Goal: Check status: Check status

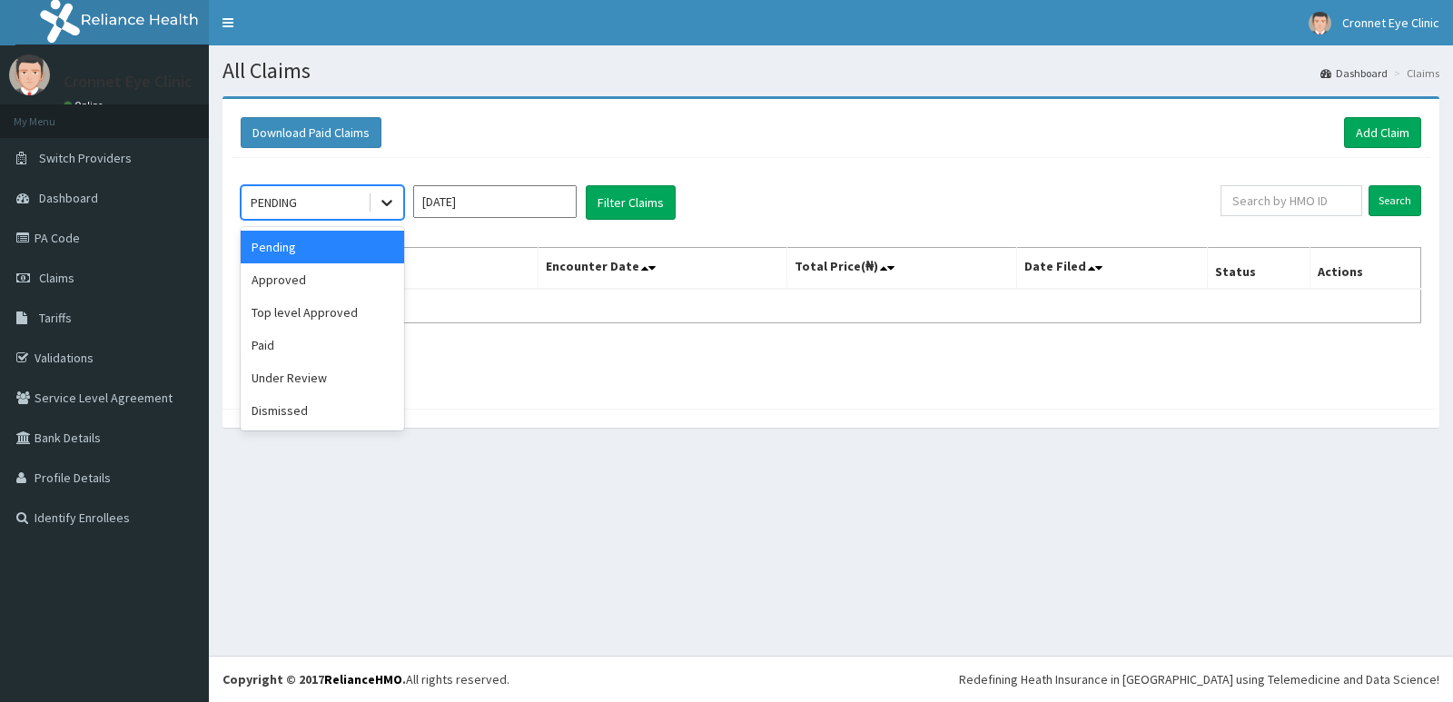
click at [381, 202] on icon at bounding box center [387, 202] width 18 height 18
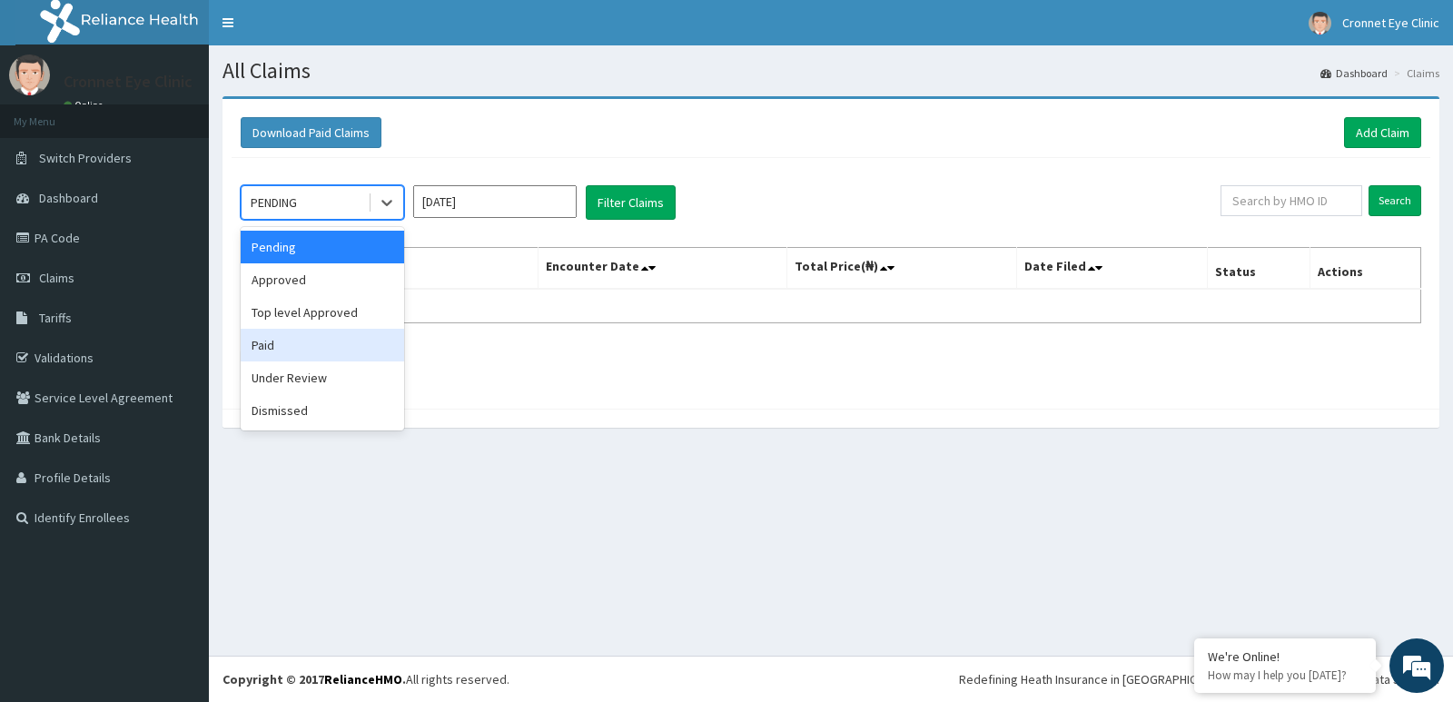
click at [260, 343] on div "Paid" at bounding box center [322, 345] width 163 height 33
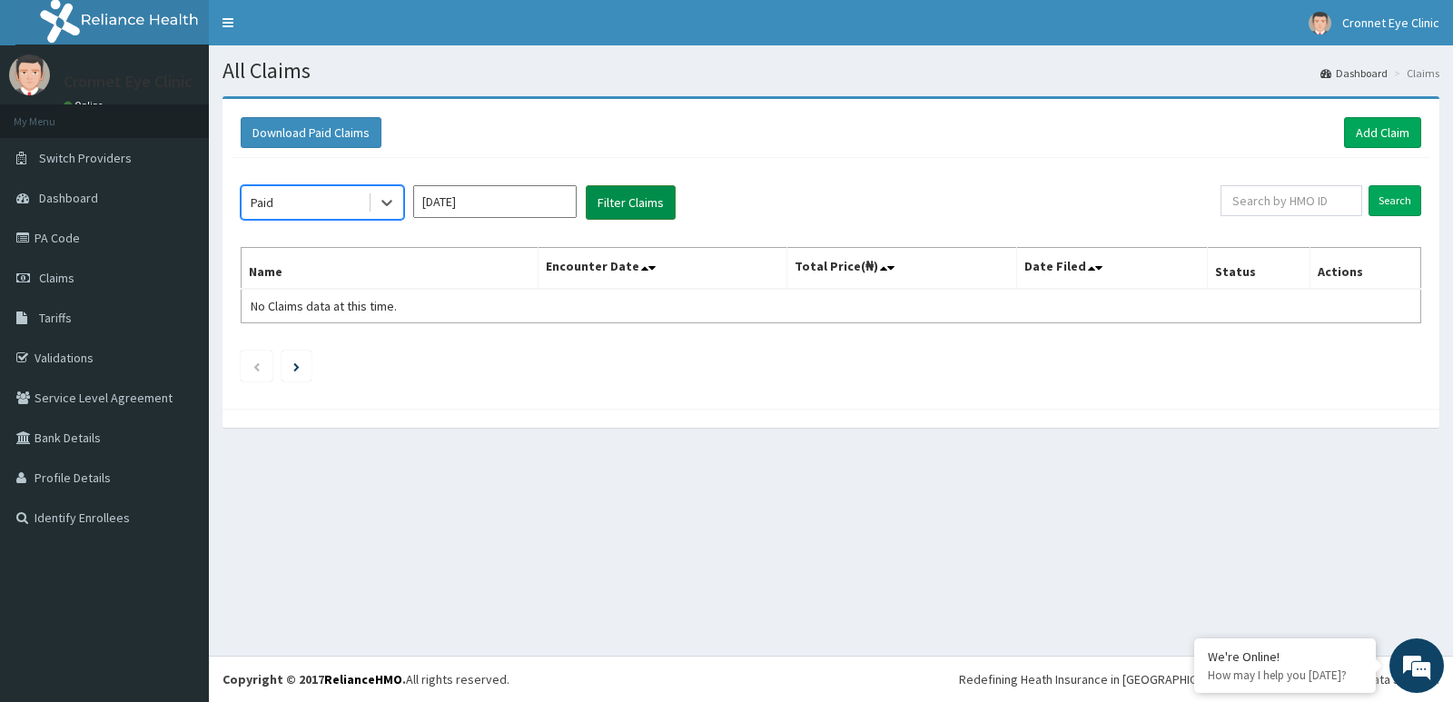
click at [617, 206] on button "Filter Claims" at bounding box center [631, 202] width 90 height 35
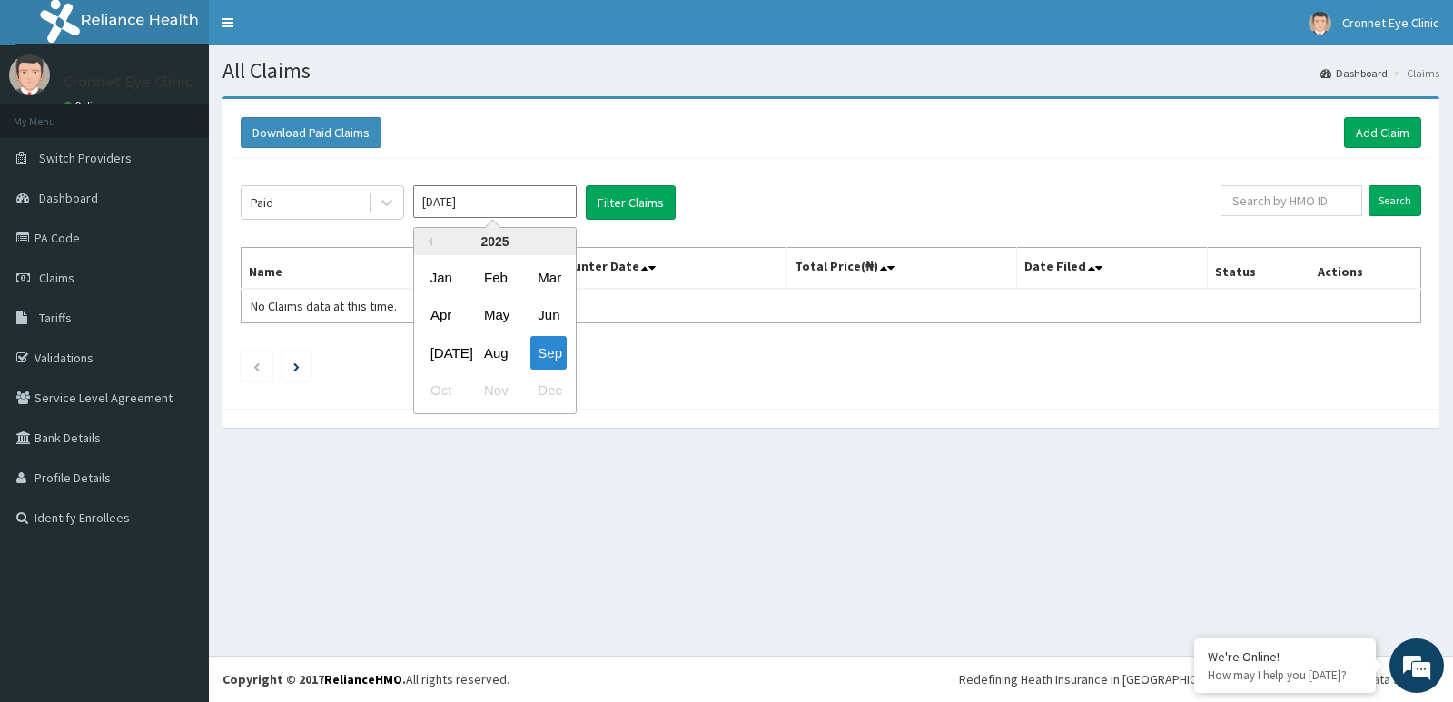
click at [444, 202] on input "Sep 2025" at bounding box center [494, 201] width 163 height 33
click at [499, 362] on div "Aug" at bounding box center [495, 353] width 36 height 34
type input "Aug 2025"
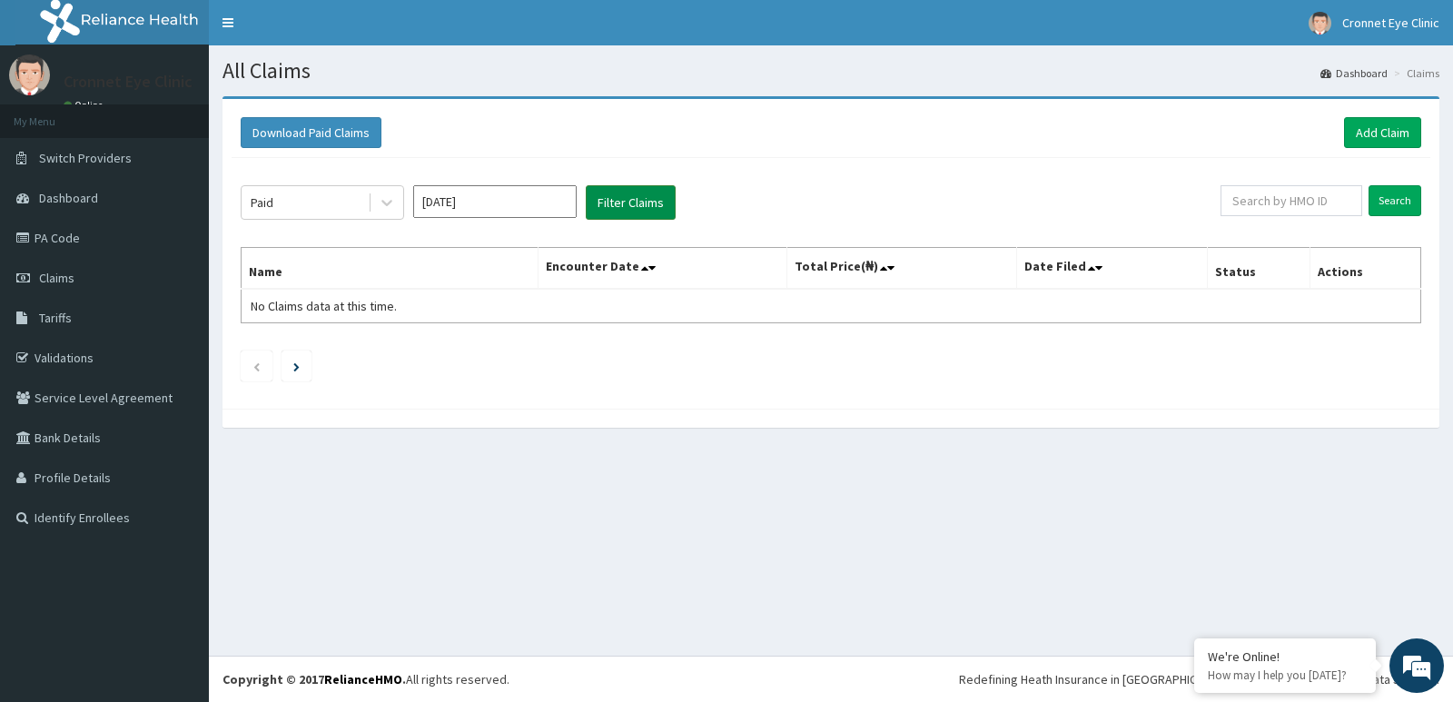
click at [637, 206] on button "Filter Claims" at bounding box center [631, 202] width 90 height 35
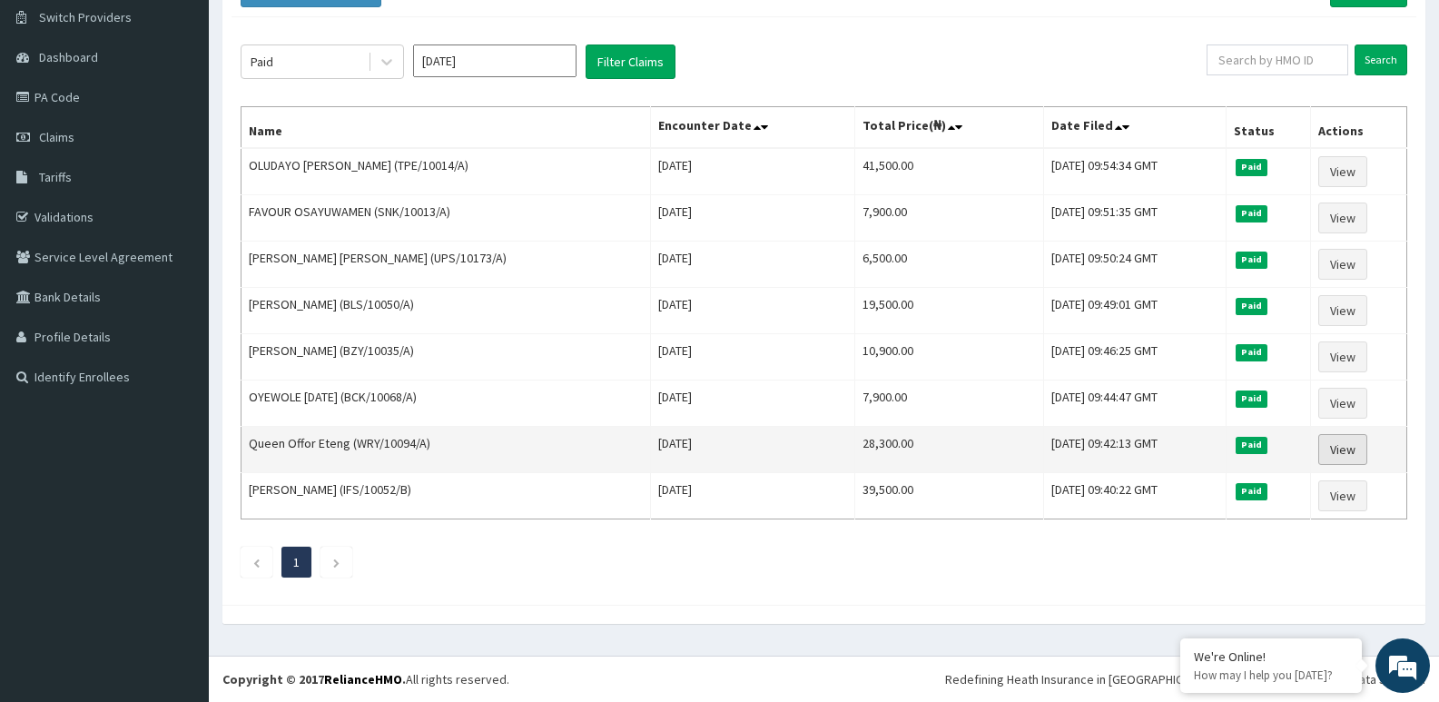
click at [1349, 446] on link "View" at bounding box center [1343, 449] width 49 height 31
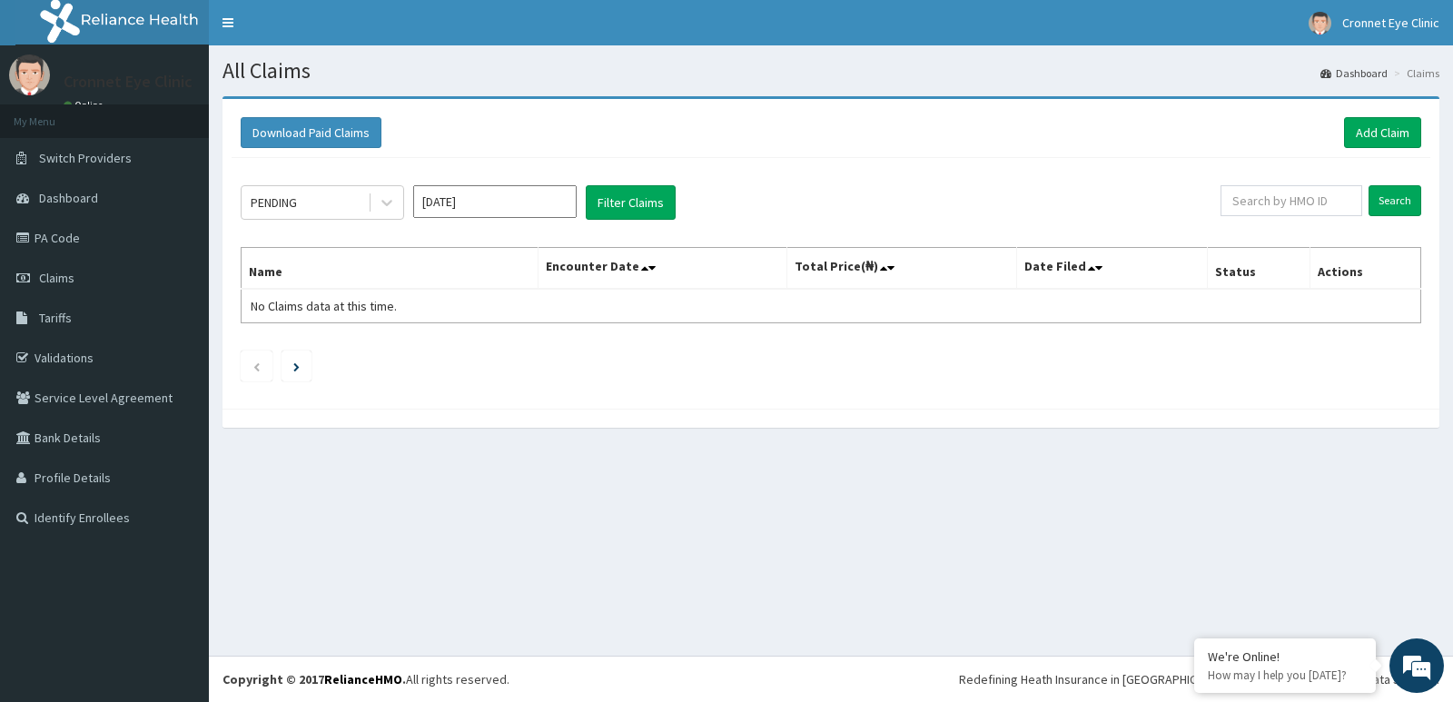
click at [538, 193] on input "Sep 2025" at bounding box center [494, 201] width 163 height 33
click at [502, 348] on div "Aug" at bounding box center [495, 353] width 36 height 34
type input "Aug 2025"
click at [637, 193] on button "Filter Claims" at bounding box center [631, 202] width 90 height 35
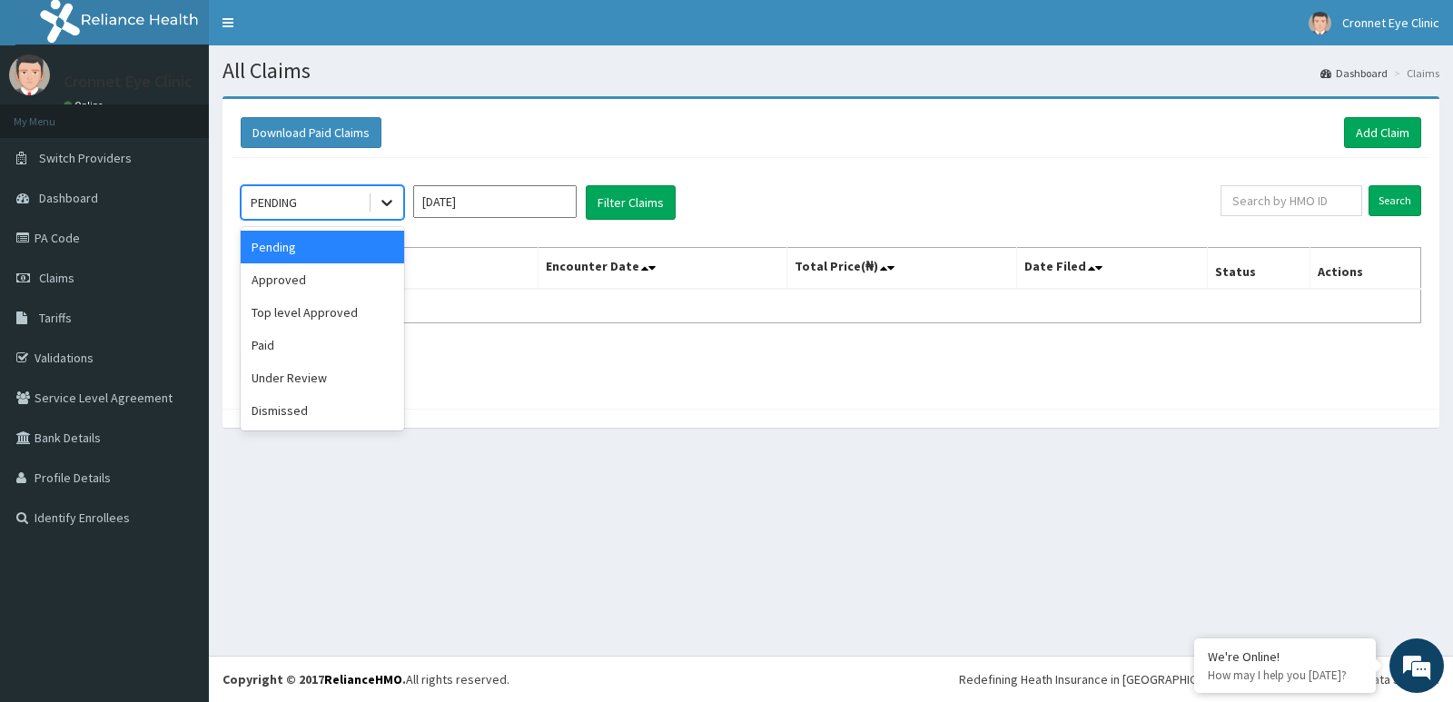
click at [380, 209] on icon at bounding box center [387, 202] width 18 height 18
click at [339, 344] on div "Paid" at bounding box center [322, 345] width 163 height 33
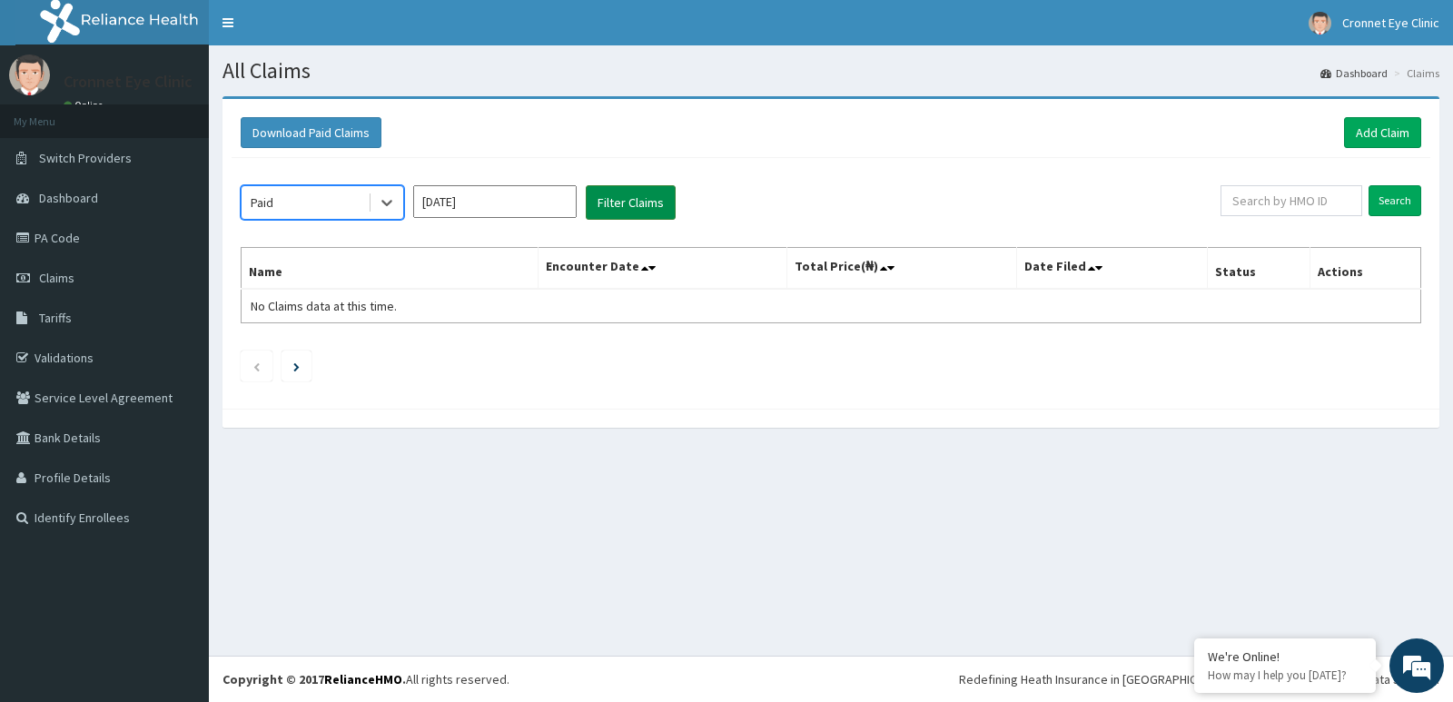
click at [654, 202] on button "Filter Claims" at bounding box center [631, 202] width 90 height 35
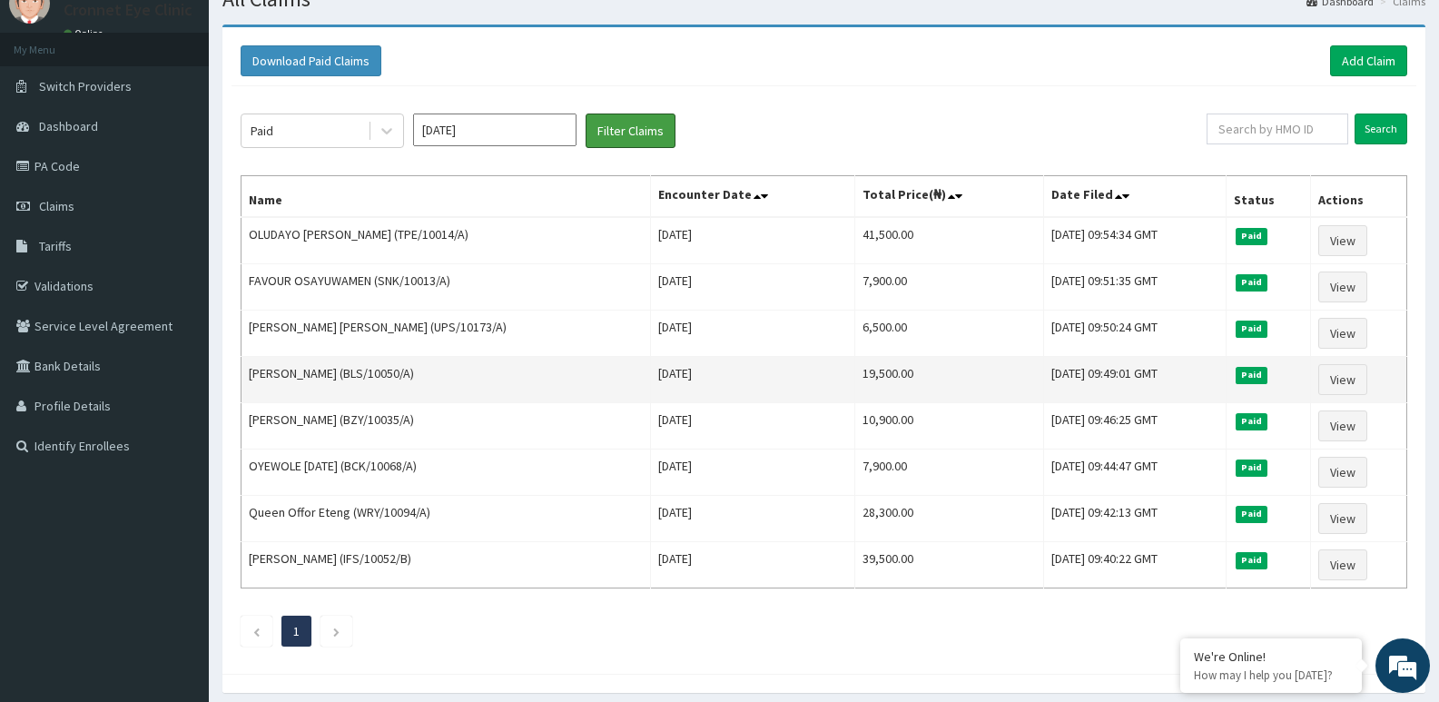
scroll to position [141, 0]
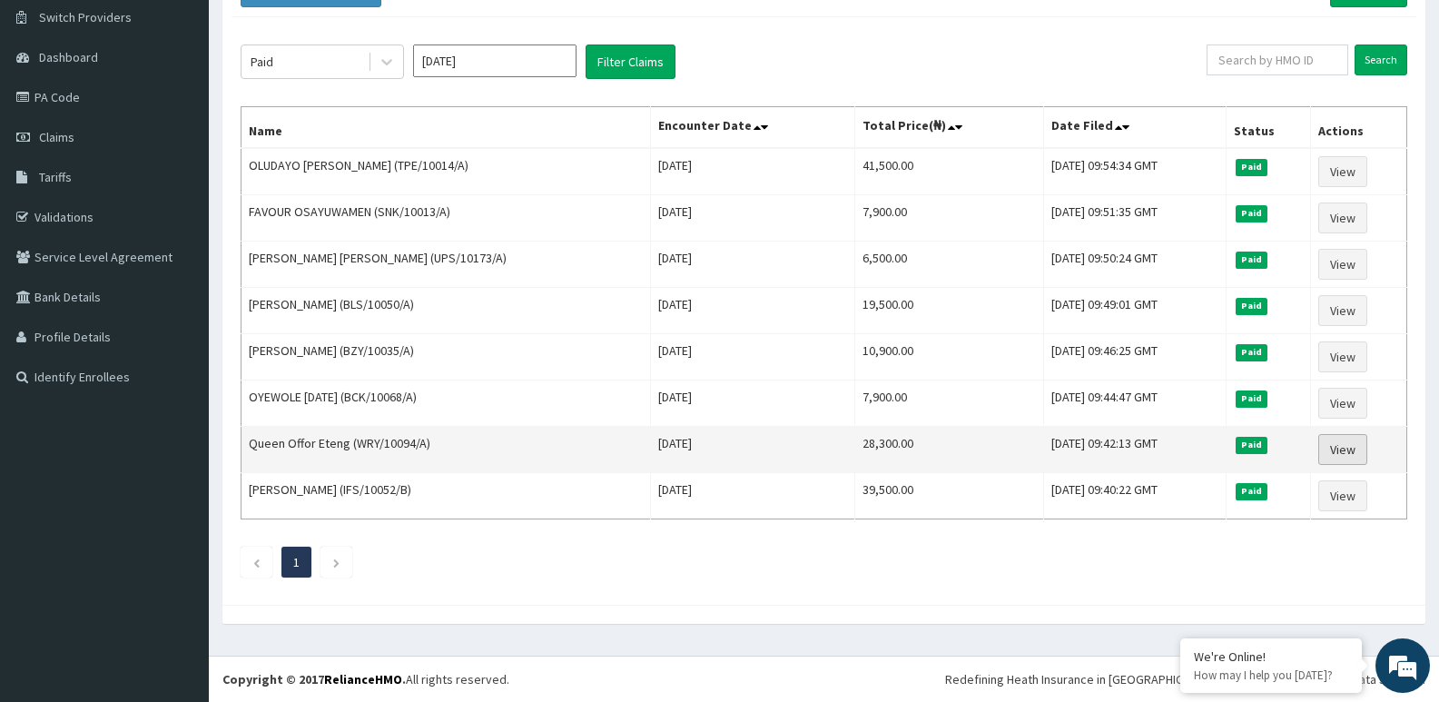
click at [1346, 451] on link "View" at bounding box center [1343, 449] width 49 height 31
